Goal: Transaction & Acquisition: Purchase product/service

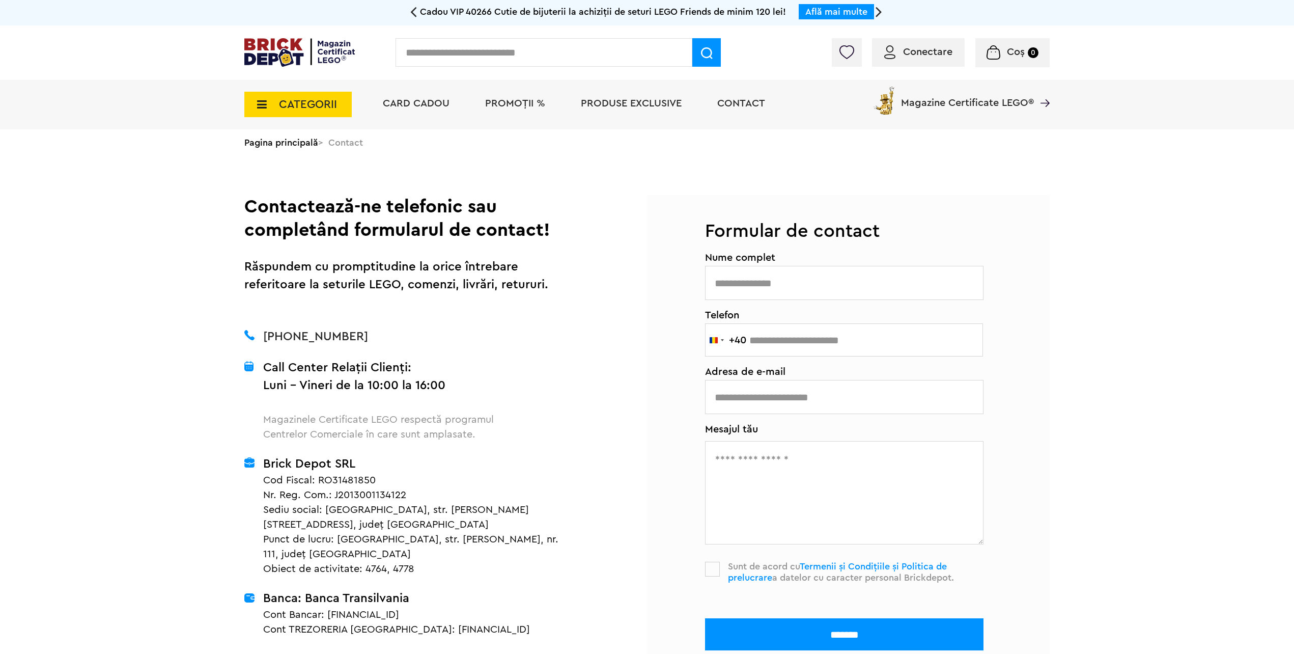
click at [315, 103] on span "CATEGORII" at bounding box center [308, 104] width 58 height 11
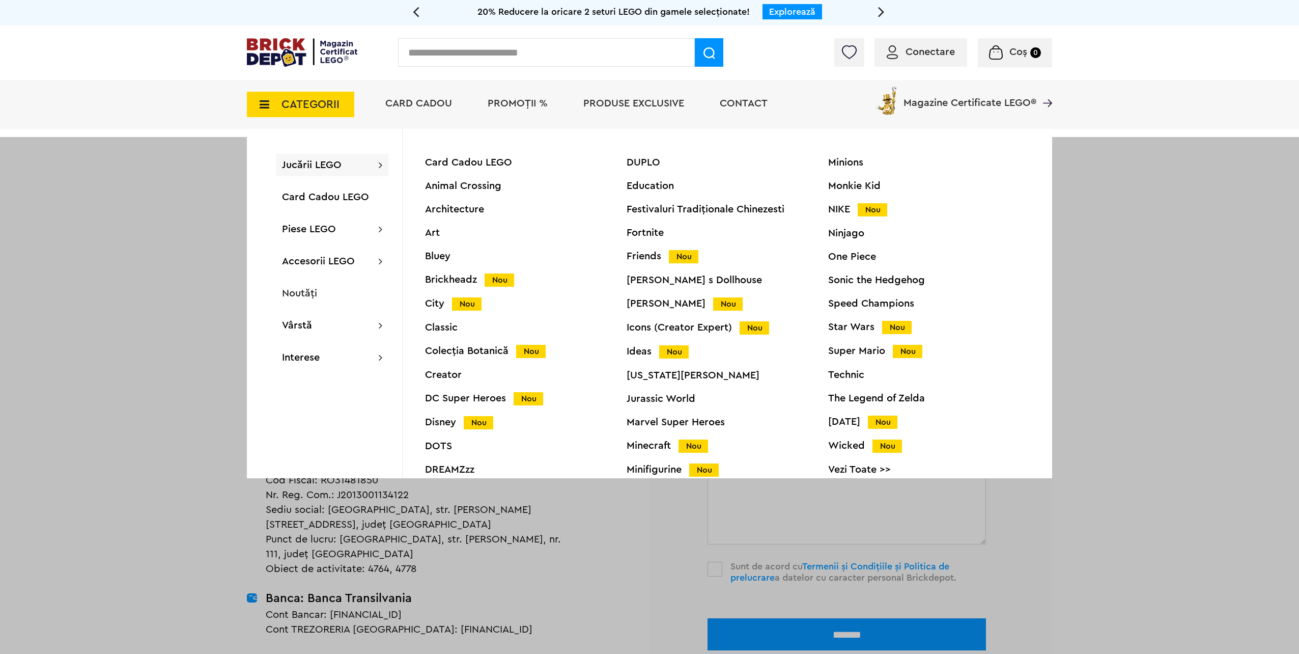
click at [315, 160] on span "Jucării LEGO" at bounding box center [312, 165] width 60 height 10
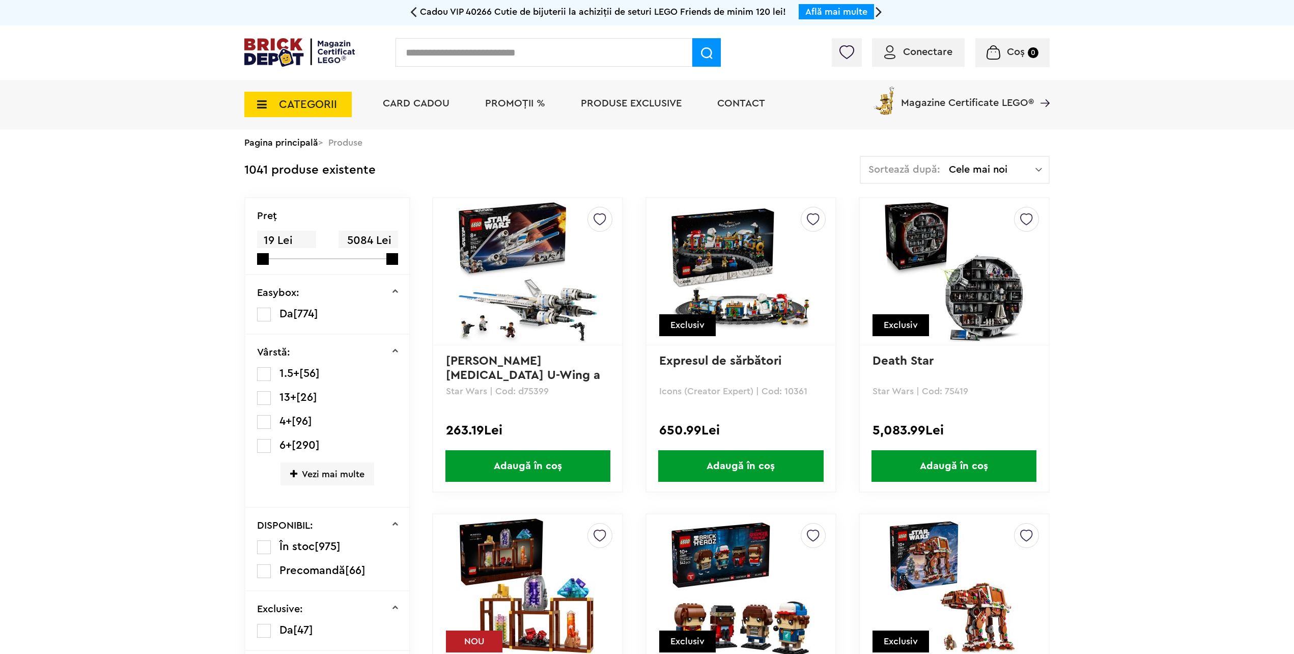
click at [345, 470] on span "Vezi mai multe" at bounding box center [328, 473] width 94 height 23
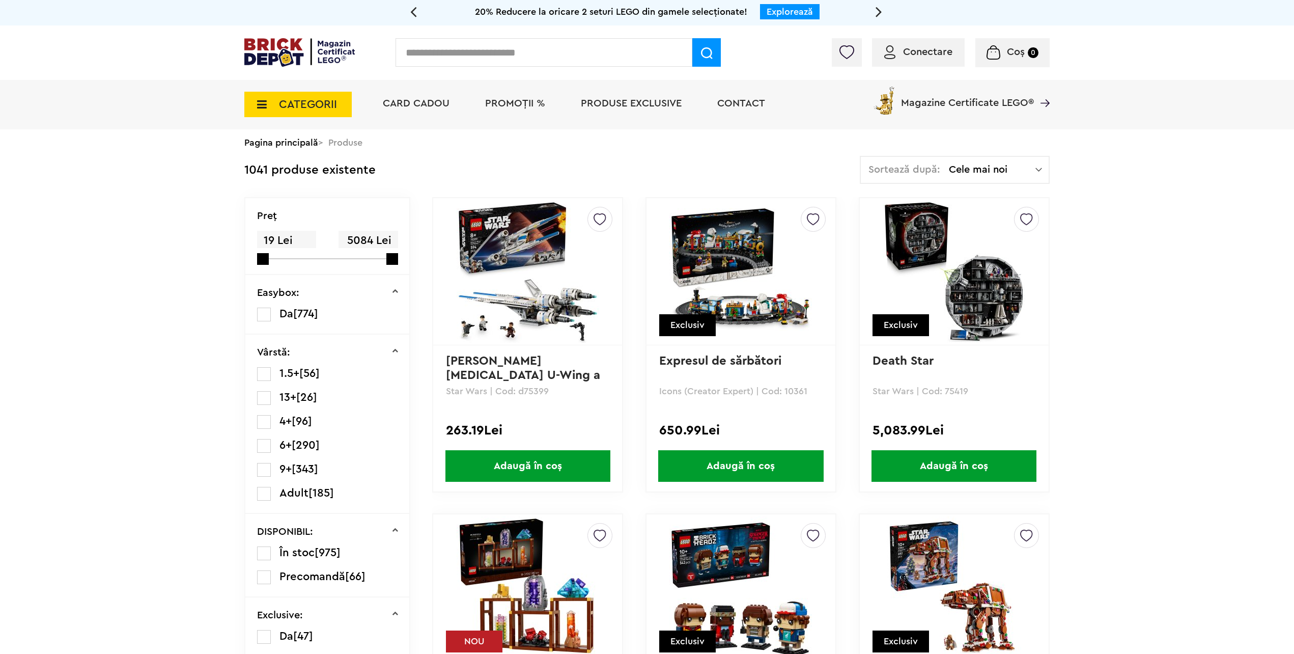
click at [261, 493] on label at bounding box center [264, 494] width 14 height 14
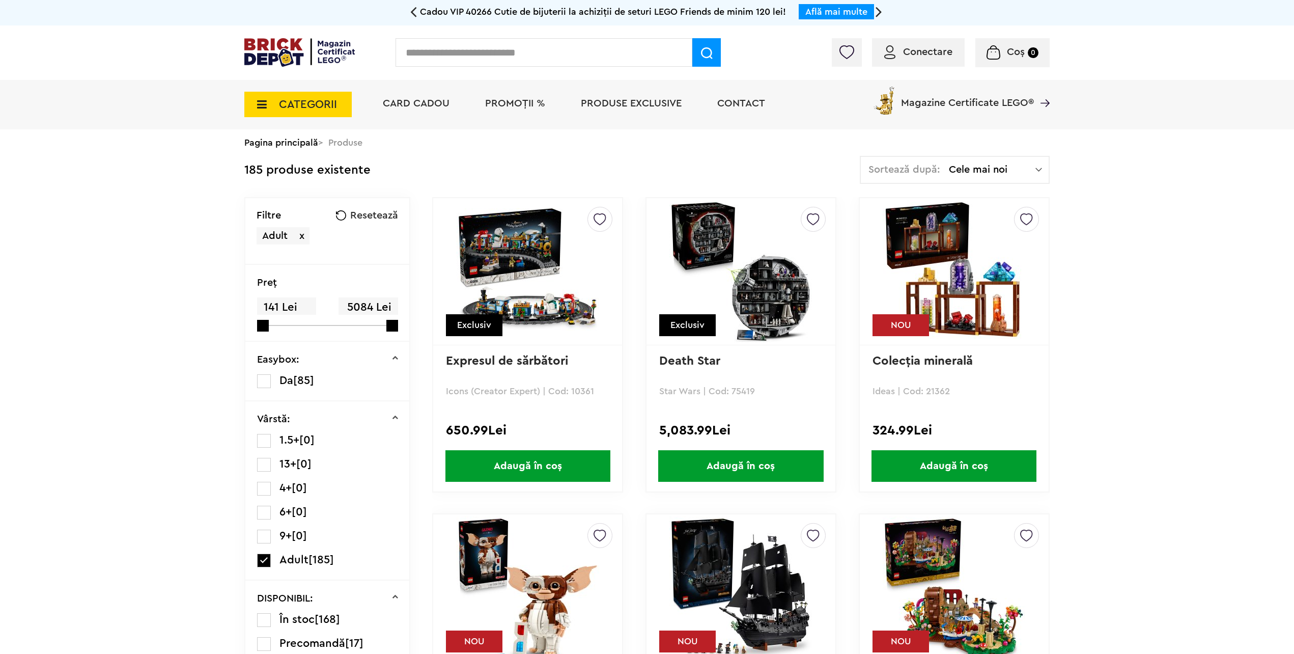
click at [1018, 176] on div "Sortează după: Cele mai noi Cele mai noi Cele mai vechi Cele mai ieftine Cele m…" at bounding box center [955, 170] width 190 height 28
click at [869, 243] on span at bounding box center [871, 239] width 15 height 15
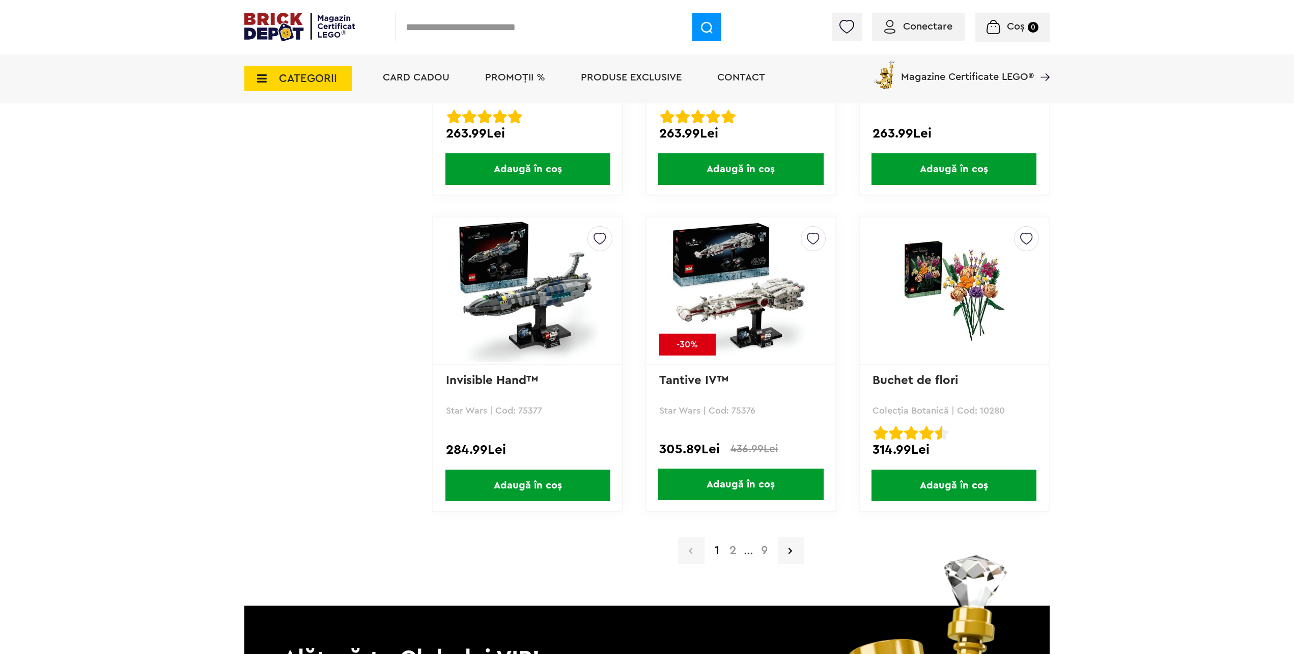
scroll to position [1884, 0]
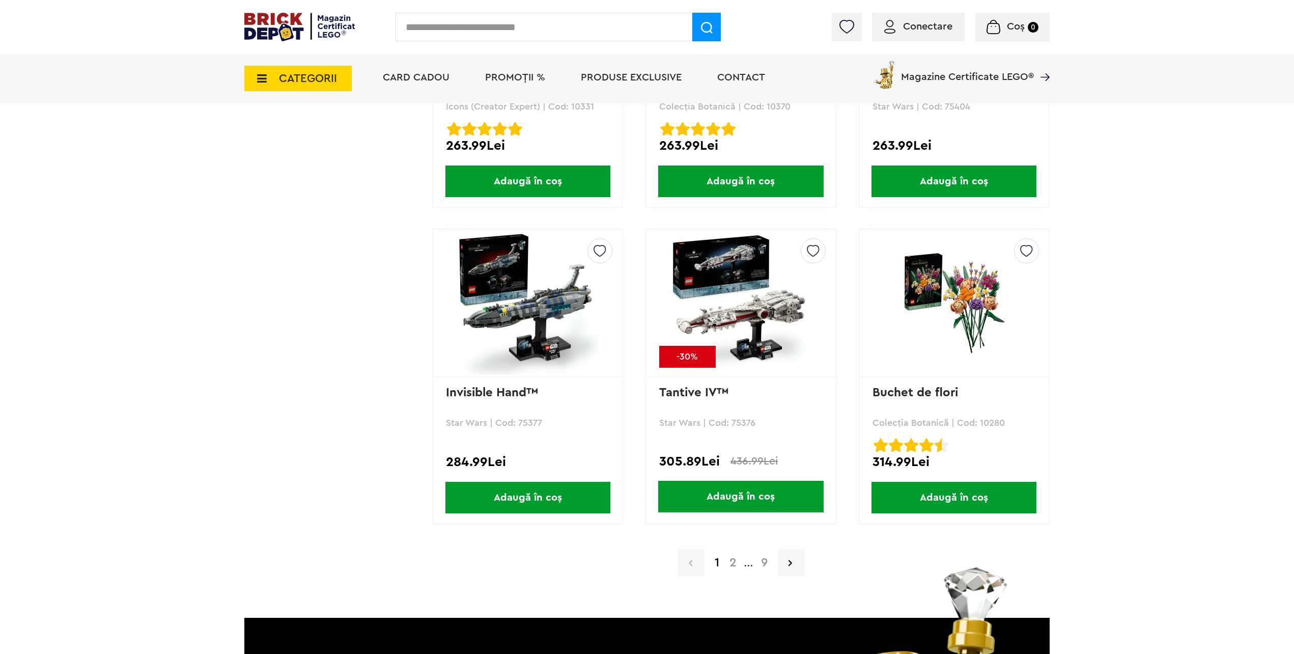
click at [736, 568] on a=Adult&order=3&page=2&small=3"] "2" at bounding box center [733, 563] width 17 height 12
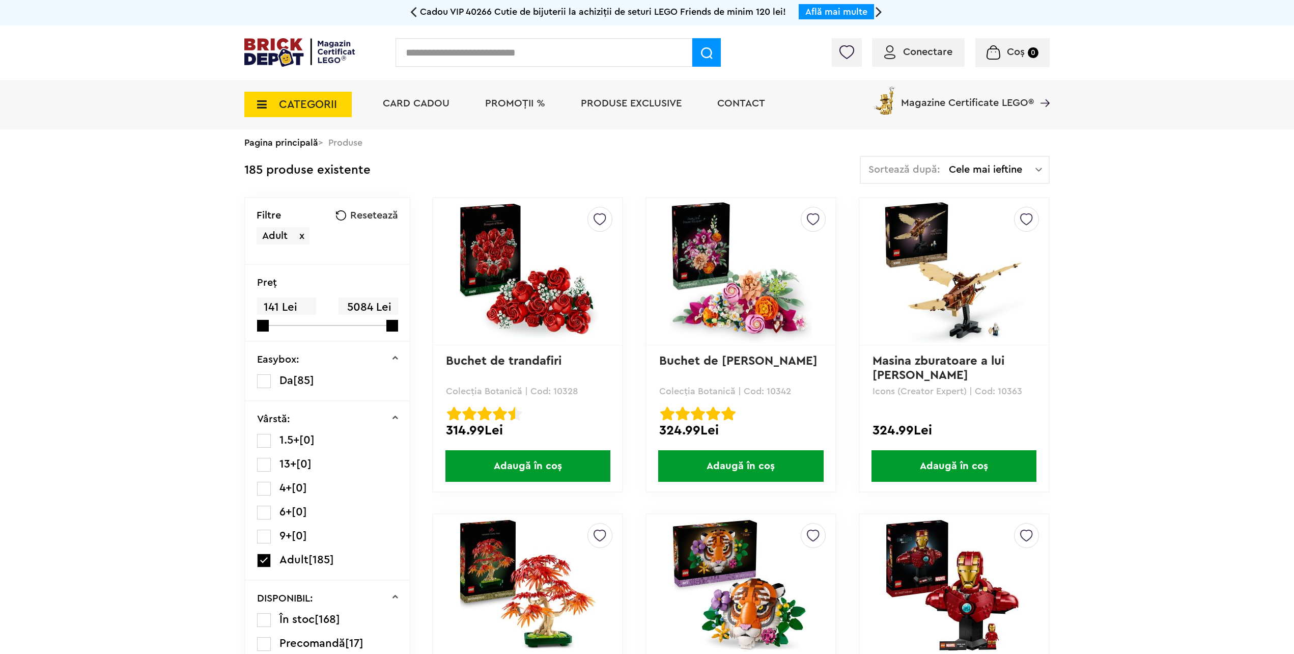
click at [305, 235] on span "Adult x" at bounding box center [283, 235] width 53 height 17
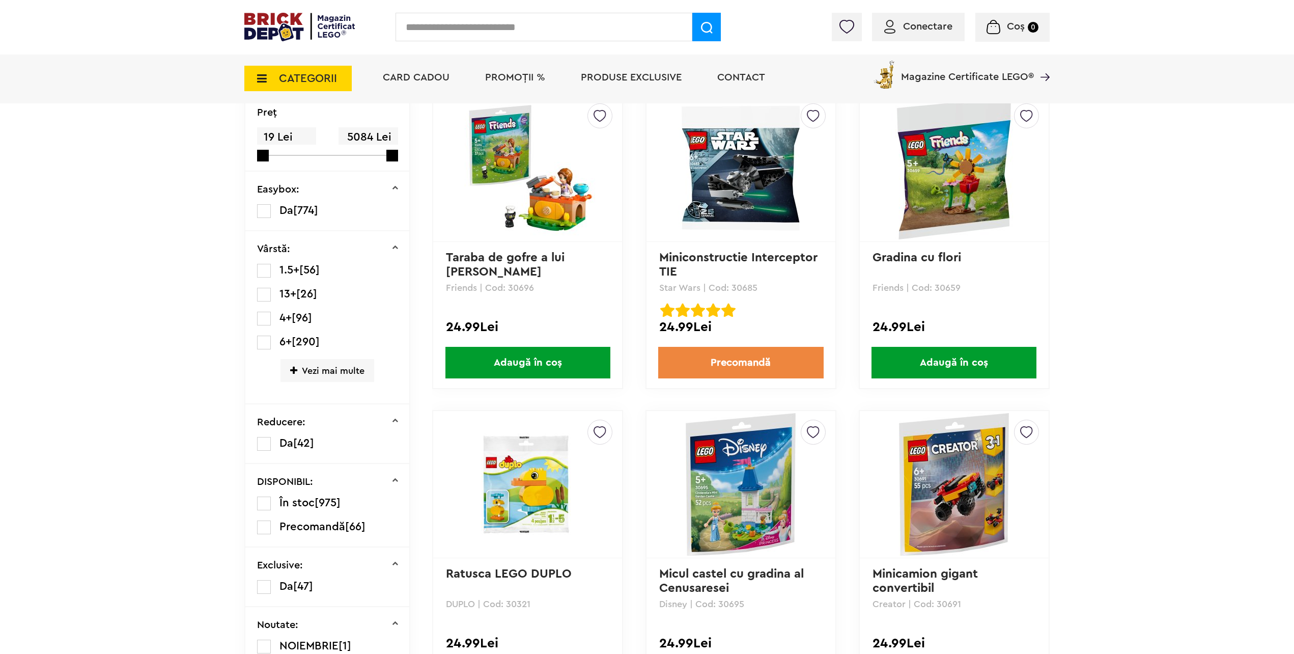
scroll to position [118, 0]
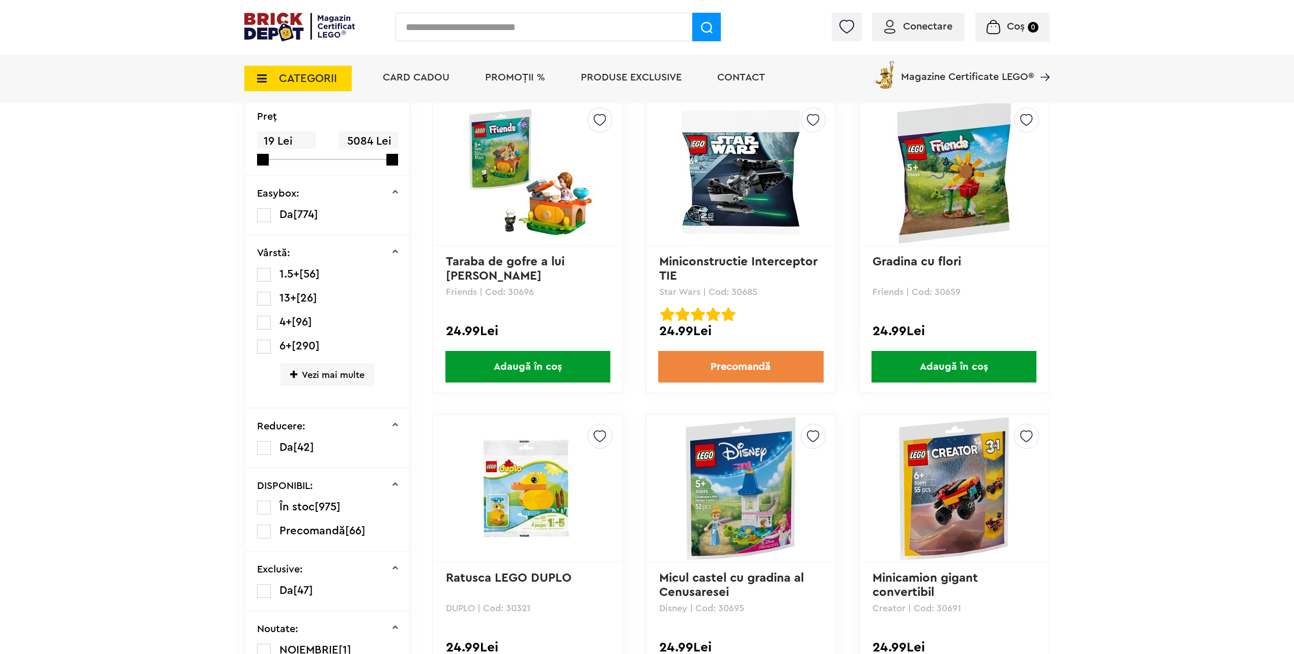
click at [514, 68] on li "PROMOȚII %" at bounding box center [515, 78] width 80 height 49
click at [513, 73] on span "PROMOȚII %" at bounding box center [515, 77] width 60 height 10
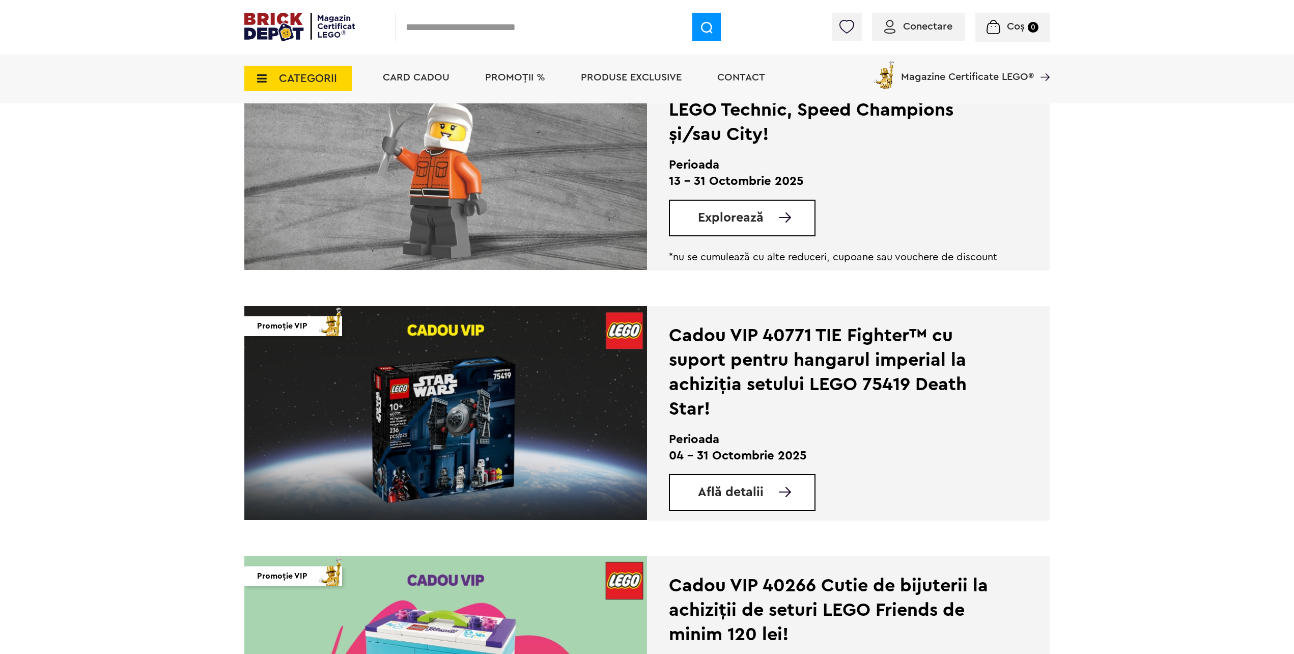
scroll to position [611, 0]
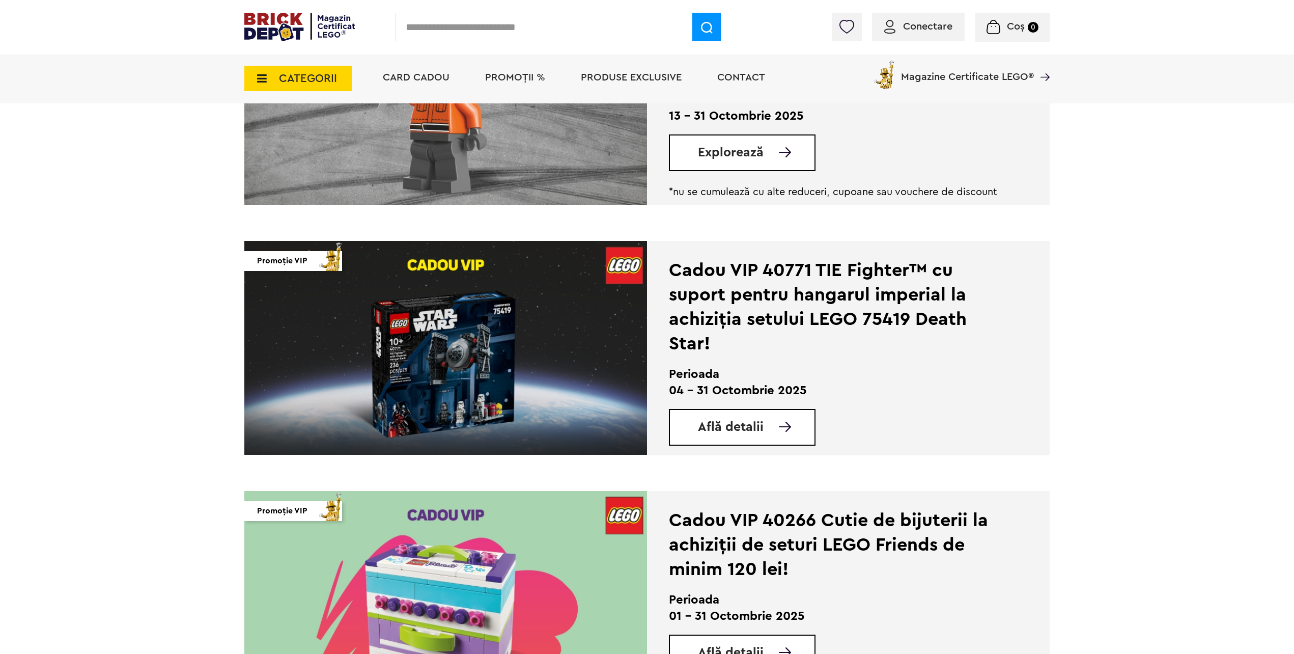
click at [775, 429] on link "Află detalii" at bounding box center [756, 427] width 117 height 13
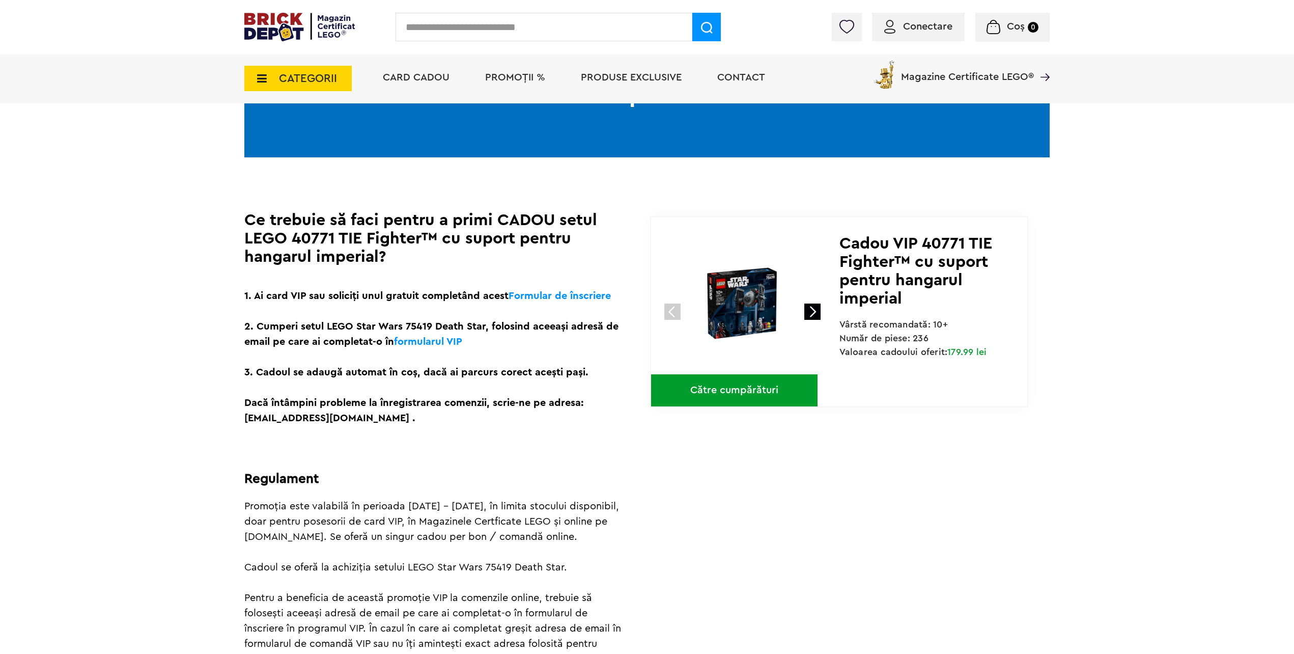
scroll to position [204, 0]
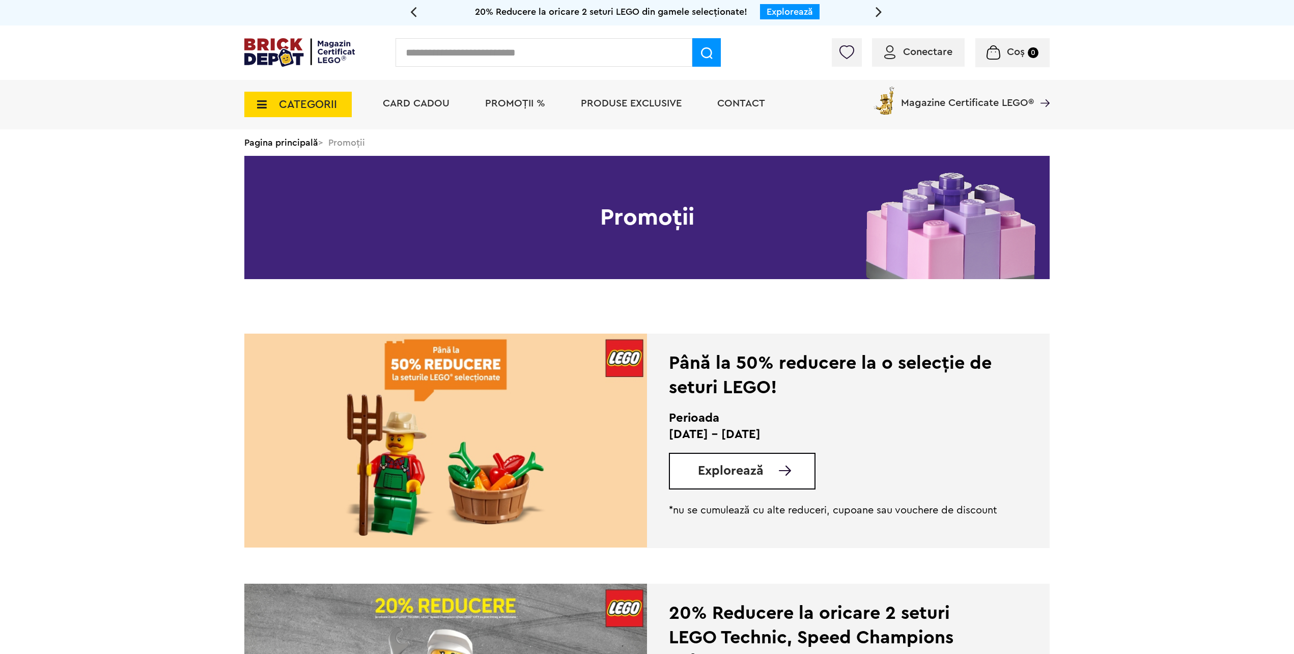
click at [660, 107] on span "Produse exclusive" at bounding box center [631, 103] width 101 height 10
